Goal: Check status: Check status

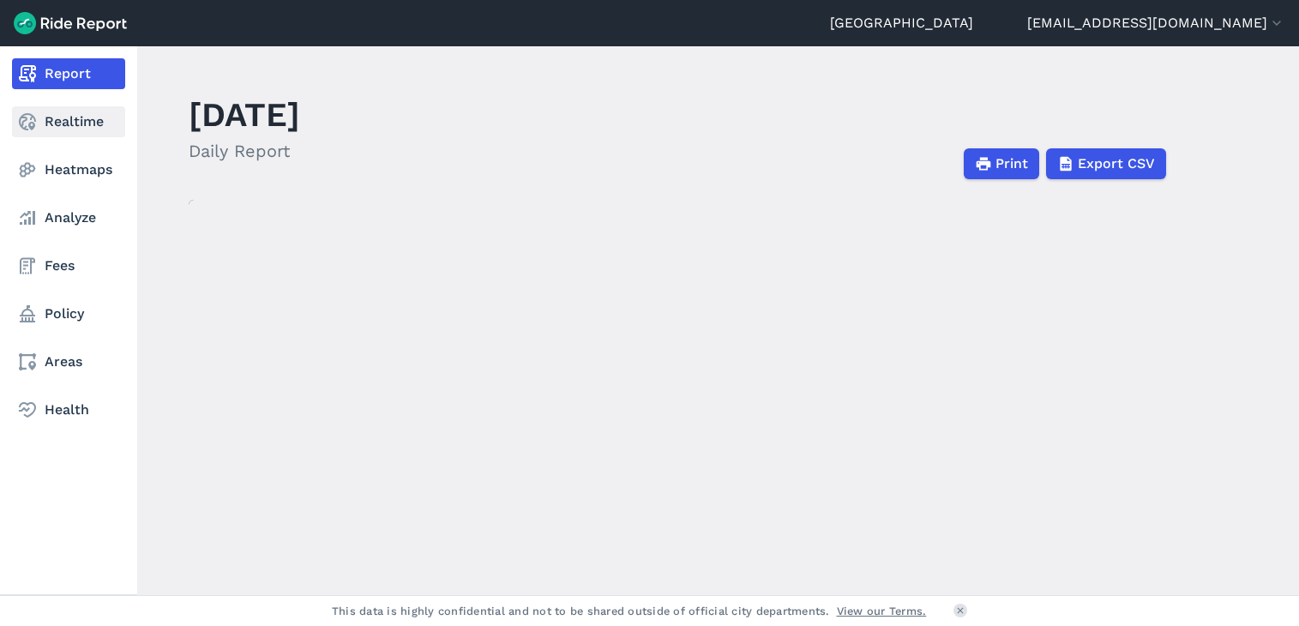
click at [69, 120] on link "Realtime" at bounding box center [68, 121] width 113 height 31
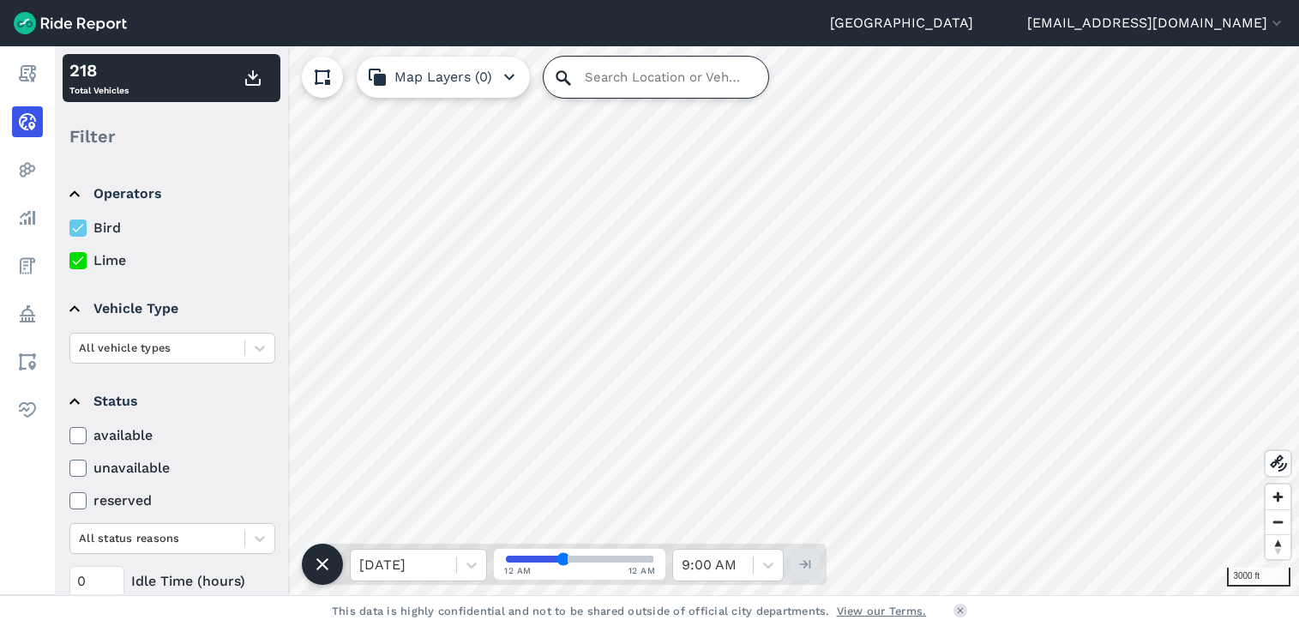
click at [610, 86] on input "Search Location or Vehicles" at bounding box center [655, 77] width 225 height 41
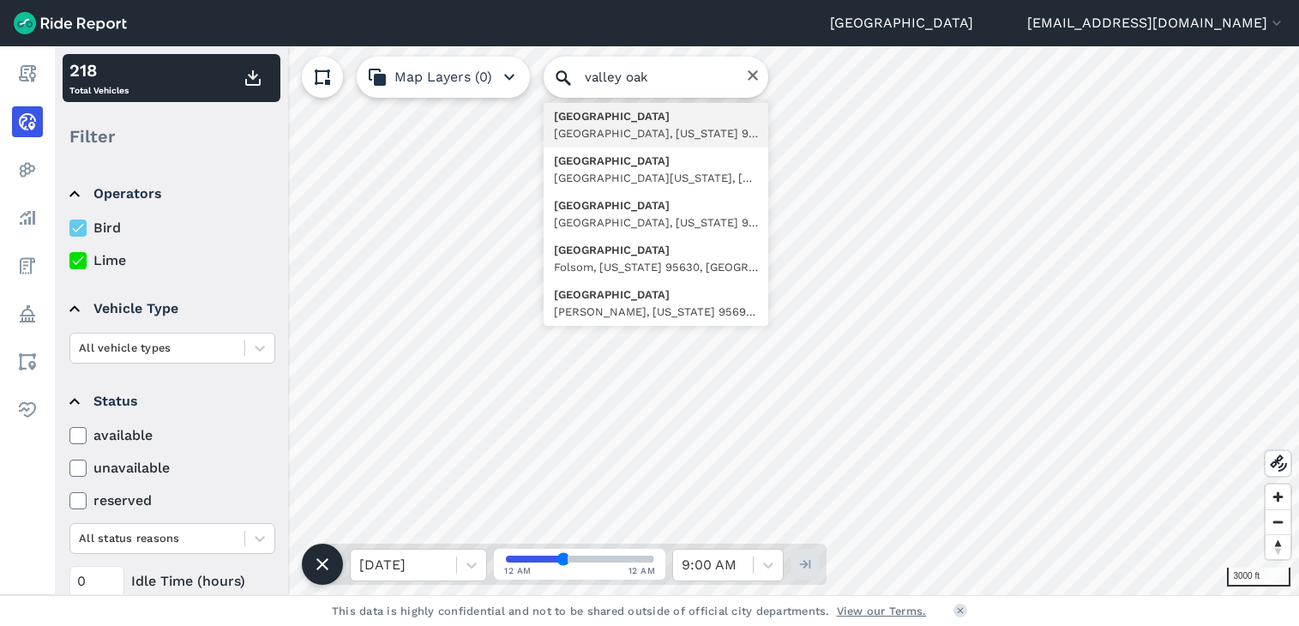
type input "[GEOGRAPHIC_DATA][US_STATE], [GEOGRAPHIC_DATA]"
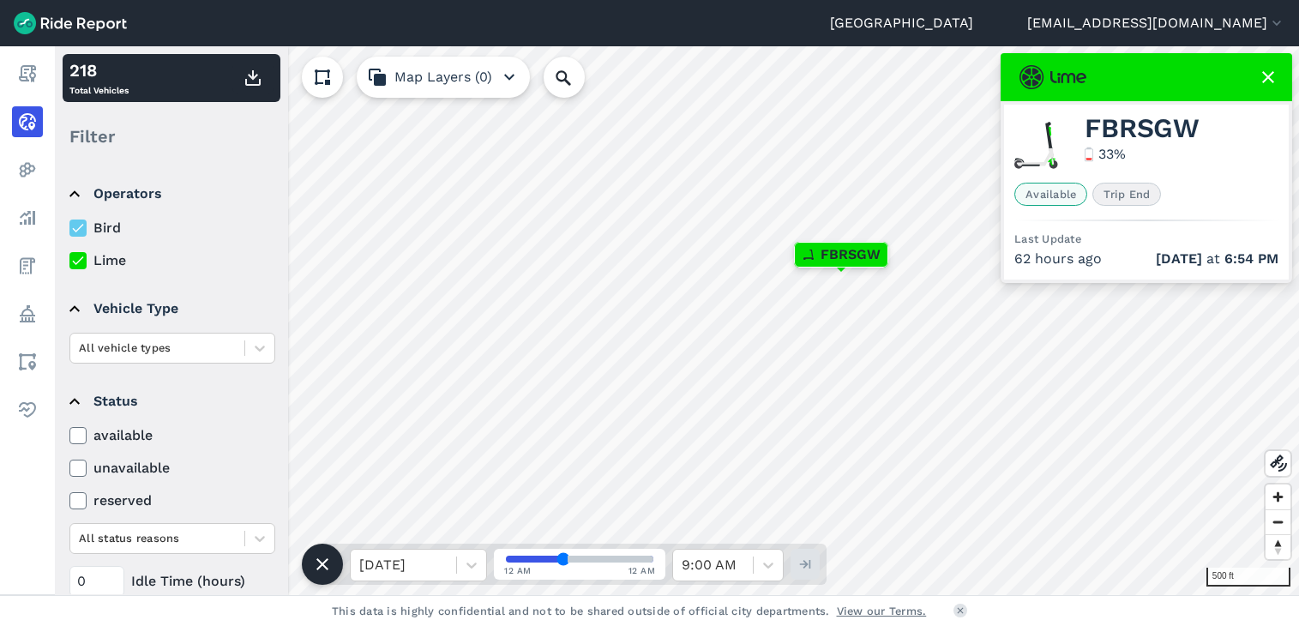
drag, startPoint x: 555, startPoint y: 561, endPoint x: 545, endPoint y: 552, distance: 12.7
click at [545, 555] on input "range" at bounding box center [579, 558] width 147 height 7
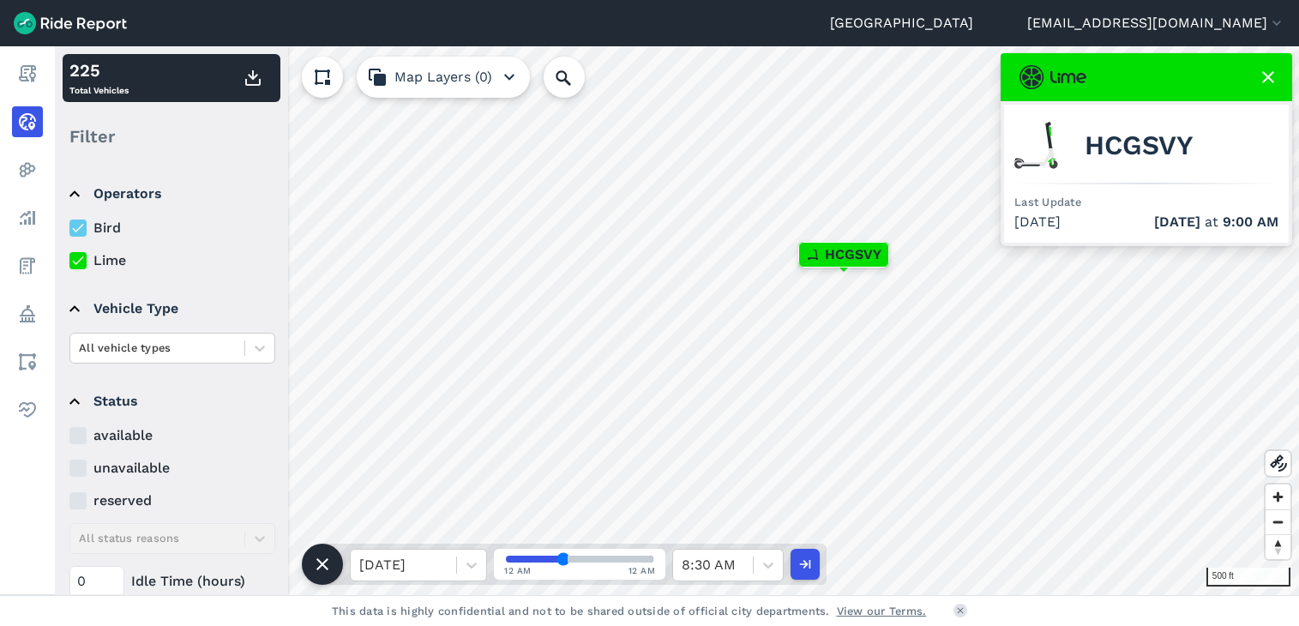
drag, startPoint x: 549, startPoint y: 557, endPoint x: 649, endPoint y: 561, distance: 100.4
click at [649, 561] on input "range" at bounding box center [579, 558] width 147 height 7
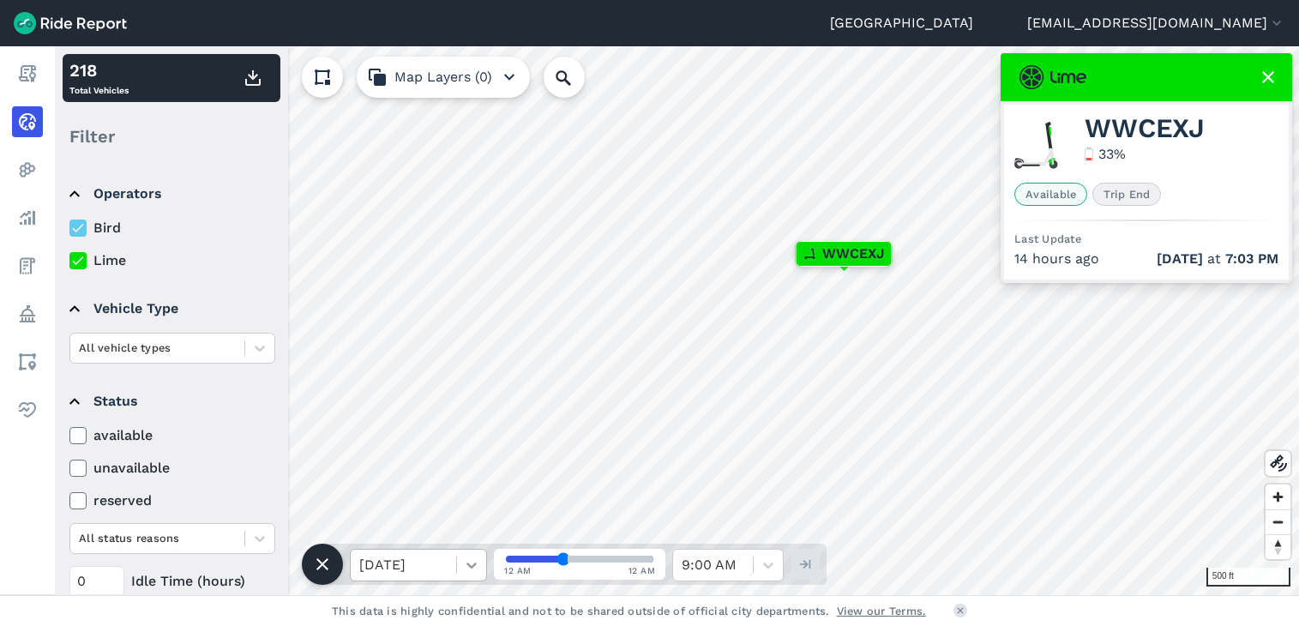
drag, startPoint x: 555, startPoint y: 550, endPoint x: 478, endPoint y: 561, distance: 77.1
click at [478, 561] on div "[DATE] 12 AM 12 AM 9:00 AM" at bounding box center [574, 563] width 504 height 41
click at [439, 567] on div at bounding box center [403, 565] width 88 height 24
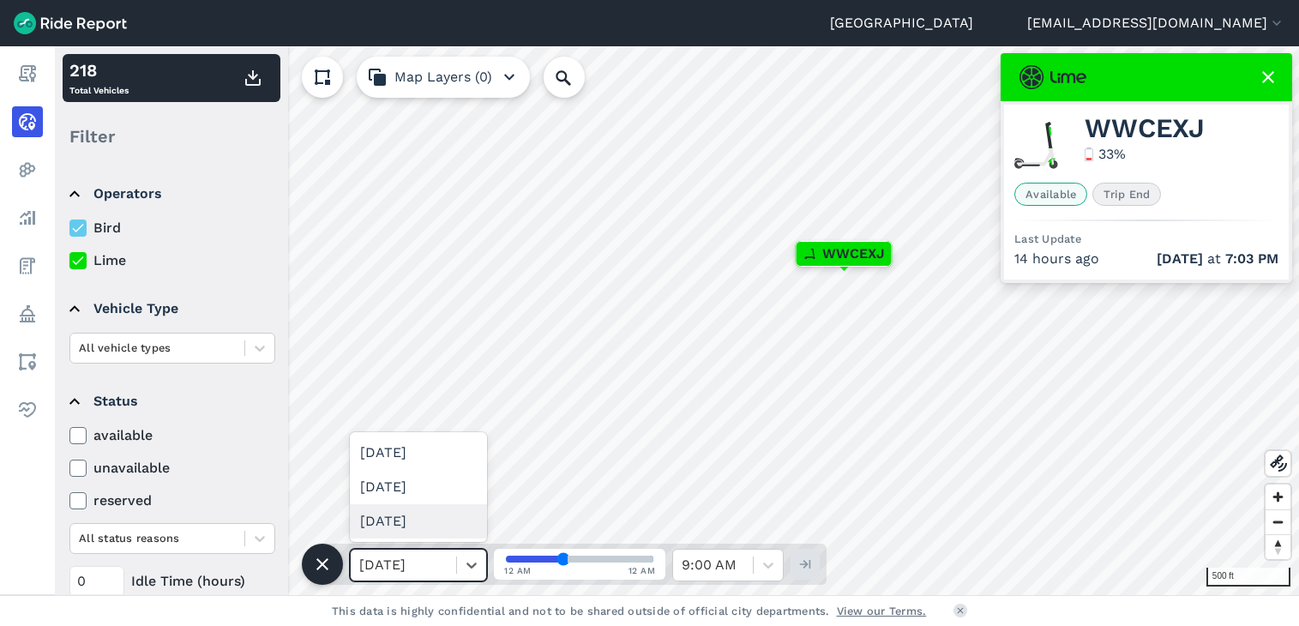
click at [420, 523] on div "[DATE]" at bounding box center [418, 521] width 137 height 34
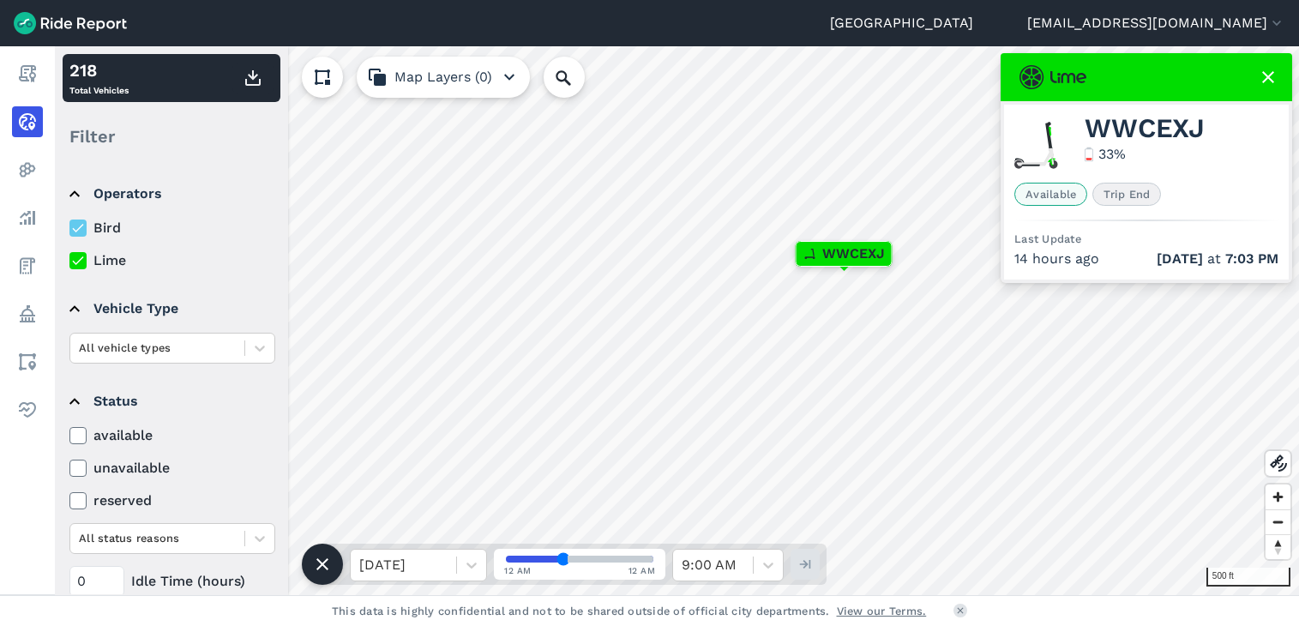
drag, startPoint x: 579, startPoint y: 561, endPoint x: 712, endPoint y: 555, distance: 133.0
click at [653, 555] on input "range" at bounding box center [579, 558] width 147 height 7
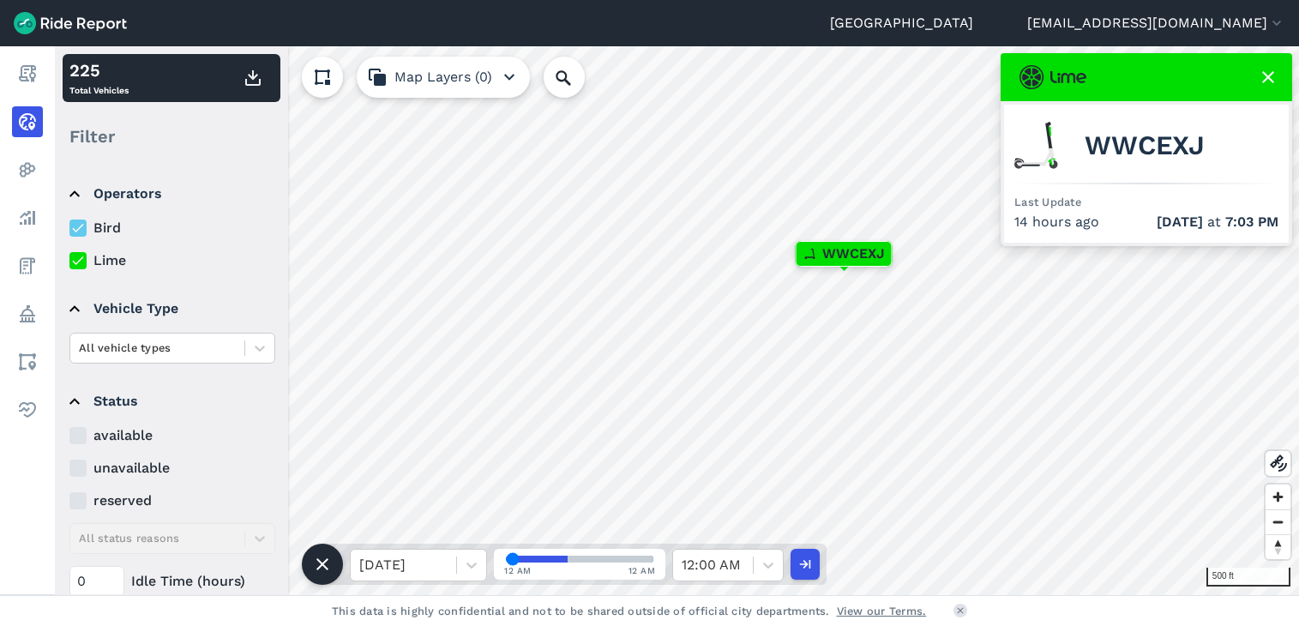
drag, startPoint x: 517, startPoint y: 558, endPoint x: 232, endPoint y: 551, distance: 284.7
type input "0"
click at [506, 555] on input "range" at bounding box center [579, 558] width 147 height 7
